Goal: Transaction & Acquisition: Purchase product/service

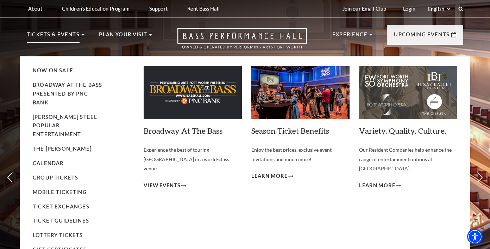
click at [59, 64] on ul "Now On Sale Broadway At The Bass presented by PNC Bank Irwin Steel Popular Ente…" at bounding box center [71, 166] width 77 height 218
click at [59, 68] on link "Now On Sale" at bounding box center [53, 70] width 40 height 6
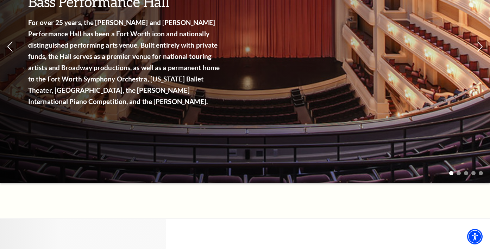
scroll to position [176, 0]
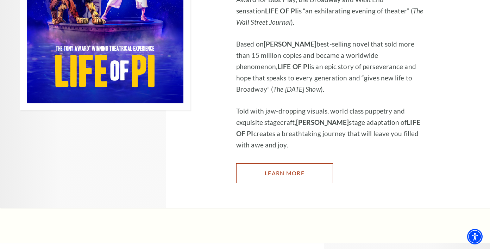
click at [275, 163] on link "Learn More" at bounding box center [284, 173] width 97 height 20
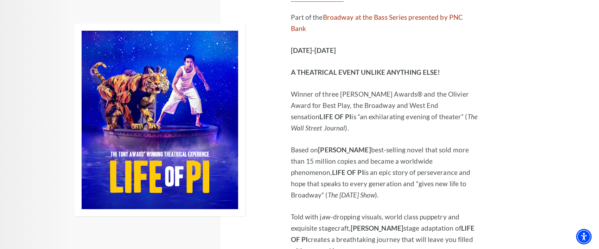
scroll to position [598, 0]
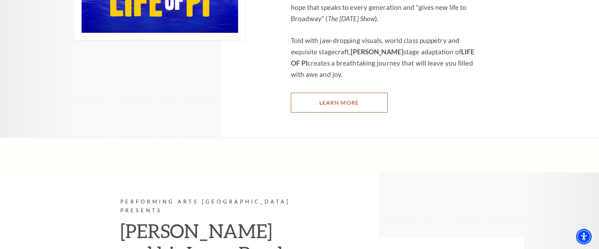
click at [338, 93] on link "Learn More" at bounding box center [339, 103] width 97 height 20
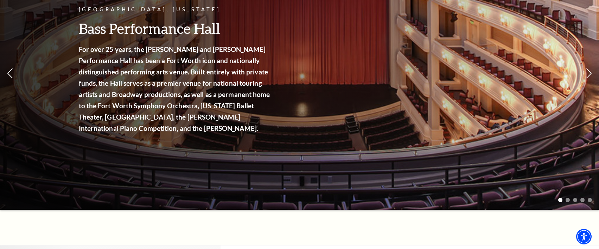
scroll to position [0, 0]
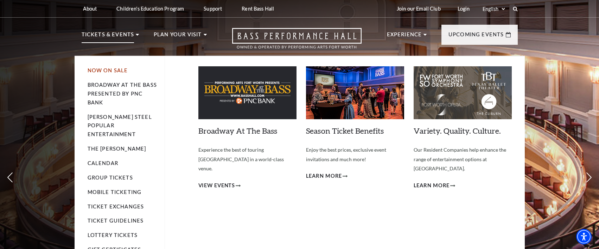
click at [114, 70] on link "Now On Sale" at bounding box center [108, 70] width 40 height 6
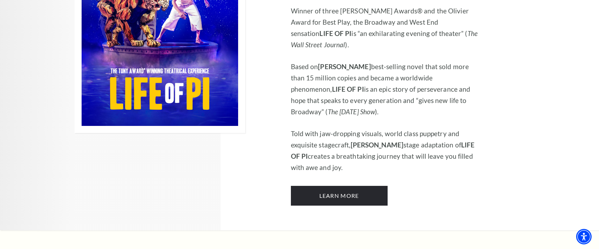
scroll to position [493, 0]
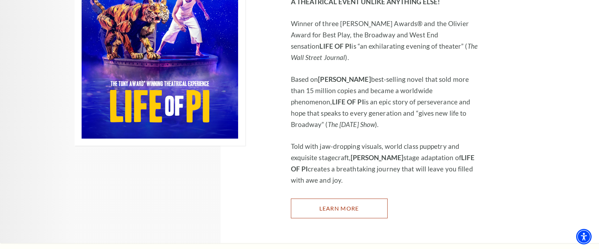
click at [334, 198] on link "Learn More" at bounding box center [339, 208] width 97 height 20
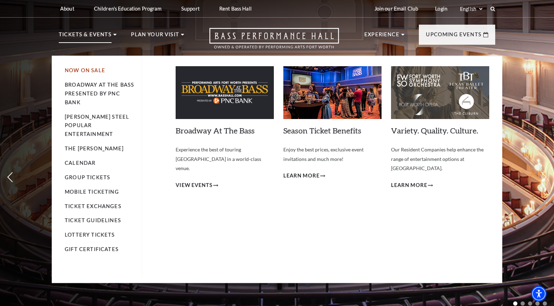
click at [83, 69] on link "Now On Sale" at bounding box center [85, 70] width 40 height 6
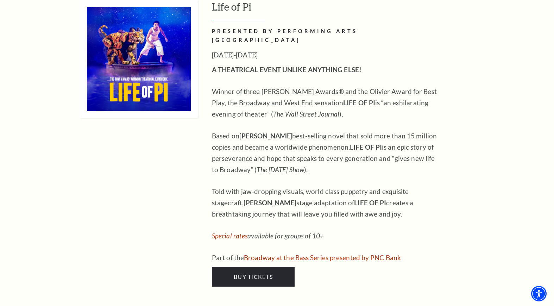
scroll to position [704, 0]
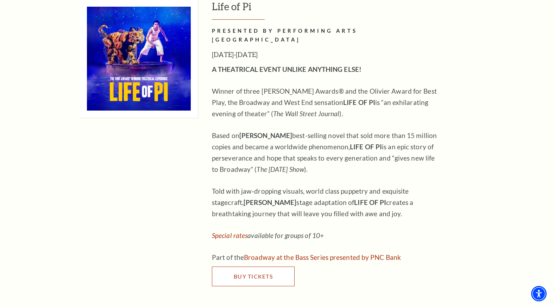
click at [233, 266] on link "Buy Tickets" at bounding box center [253, 276] width 83 height 20
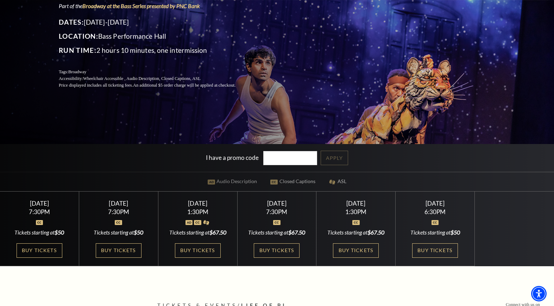
scroll to position [106, 0]
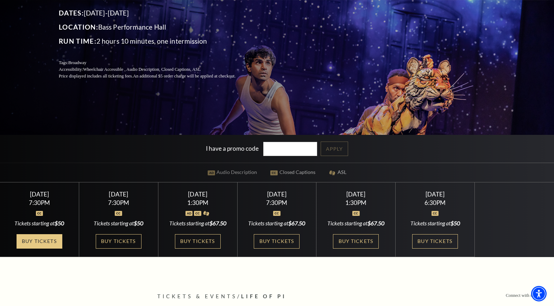
click at [56, 244] on link "Buy Tickets" at bounding box center [40, 241] width 46 height 14
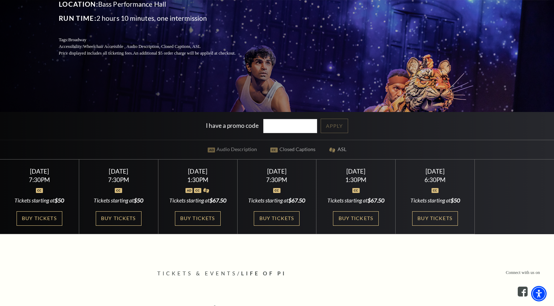
scroll to position [141, 0]
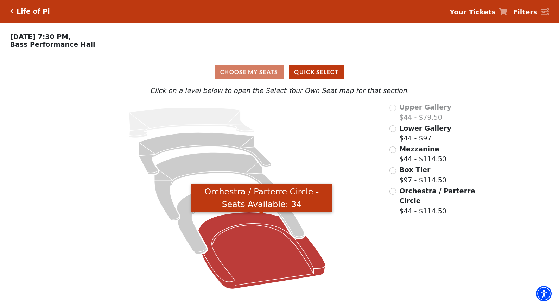
click at [242, 246] on icon "Orchestra / Parterre Circle - Seats Available: 34" at bounding box center [261, 250] width 127 height 77
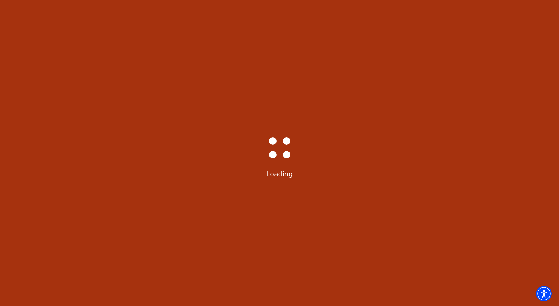
click at [219, 283] on div "Bass-Hall_Loader-Med-Gray Loading" at bounding box center [279, 153] width 559 height 306
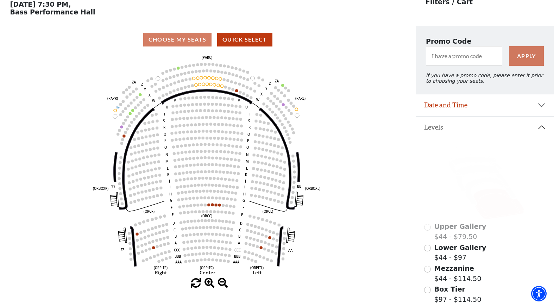
scroll to position [33, 0]
click at [313, 264] on icon "Left (ORPITL) Right (ORPITR) Center (ORPITC) ZZ AA YY BB ZA ZA (ORCL) (ORCR) (O…" at bounding box center [208, 165] width 374 height 225
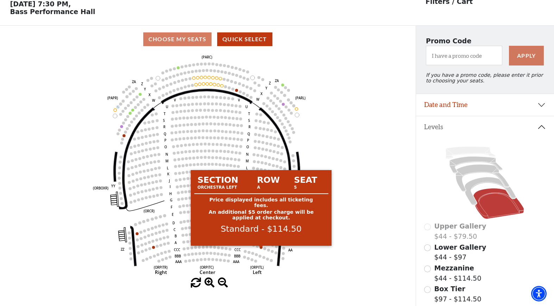
click at [261, 249] on circle at bounding box center [261, 247] width 3 height 3
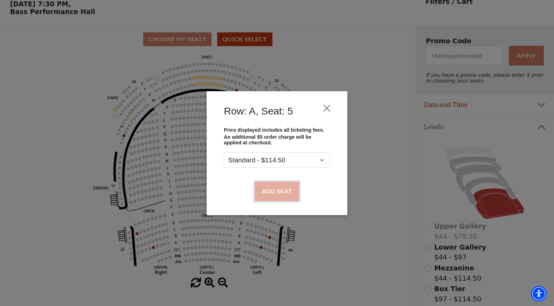
click at [286, 190] on button "Add Seat" at bounding box center [277, 191] width 45 height 20
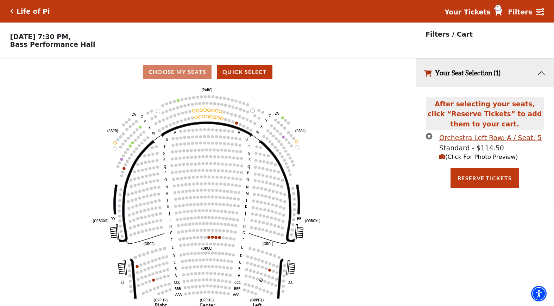
click at [467, 159] on span "(Click For Photo Preview)" at bounding box center [478, 156] width 78 height 7
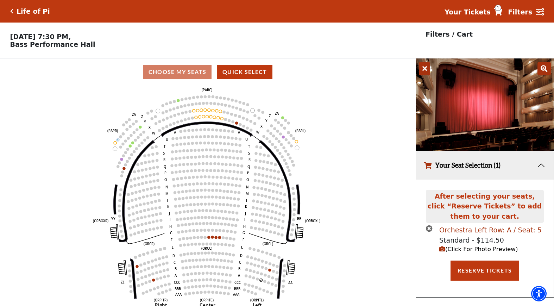
click at [430, 70] on icon at bounding box center [424, 68] width 11 height 13
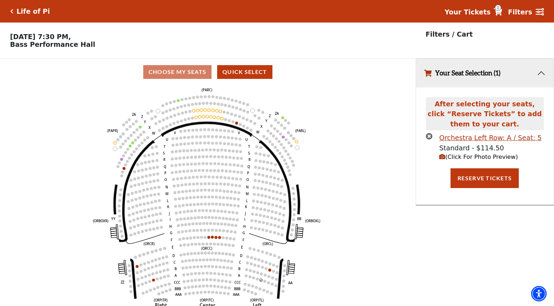
click at [379, 274] on icon "Left (ORPITL) Right (ORPITR) Center (ORPITC) ZZ AA YY BB ZA ZA (ORCL) (ORCR) (O…" at bounding box center [208, 198] width 374 height 225
click at [12, 11] on icon "Click here to go back to filters" at bounding box center [11, 11] width 3 height 5
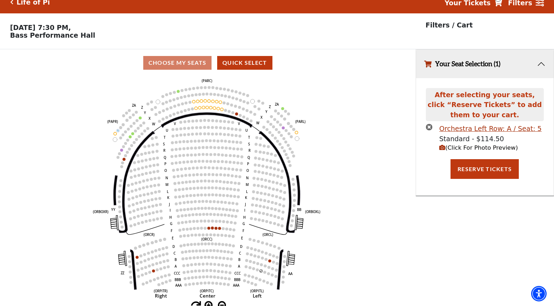
scroll to position [17, 0]
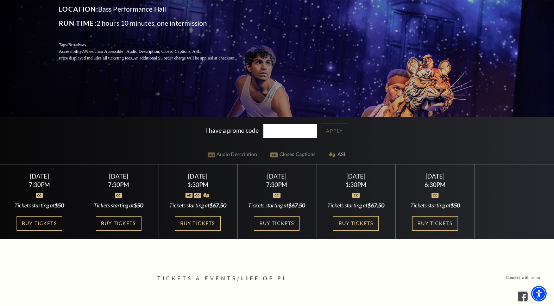
scroll to position [141, 0]
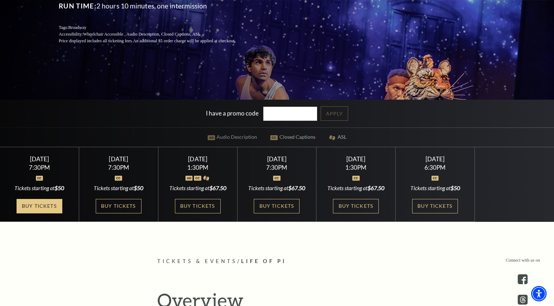
click at [48, 207] on link "Buy Tickets" at bounding box center [40, 206] width 46 height 14
